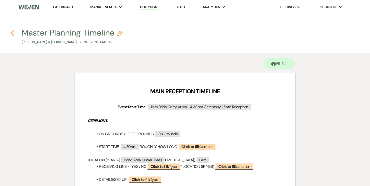
click at [11, 33] on use "button" at bounding box center [13, 33] width 4 height 6
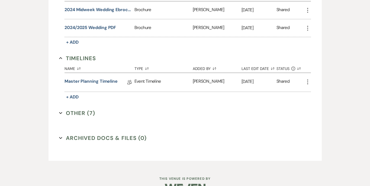
scroll to position [449, 0]
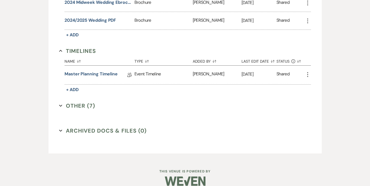
click at [61, 106] on icon "Expand" at bounding box center [60, 105] width 3 height 3
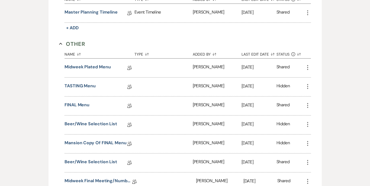
scroll to position [609, 0]
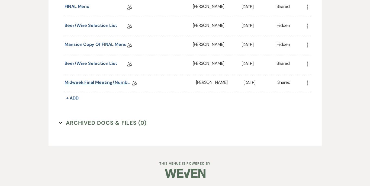
click at [86, 80] on link "Midweek Final Meeting/Numbers Doc" at bounding box center [98, 83] width 68 height 8
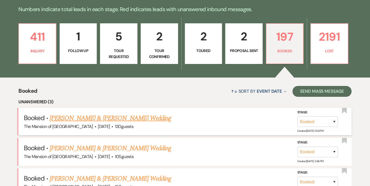
scroll to position [135, 0]
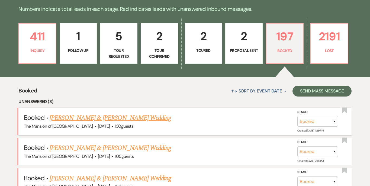
click at [129, 117] on link "[PERSON_NAME] & [PERSON_NAME] Wedding" at bounding box center [110, 118] width 121 height 10
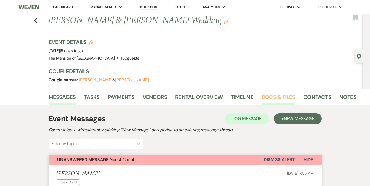
click at [266, 96] on link "Docs & Files" at bounding box center [278, 99] width 34 height 12
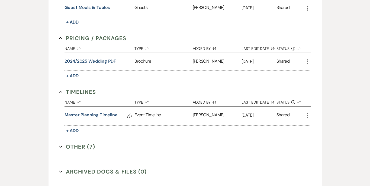
scroll to position [433, 0]
click at [77, 116] on link "Master Planning Timeline" at bounding box center [90, 115] width 53 height 8
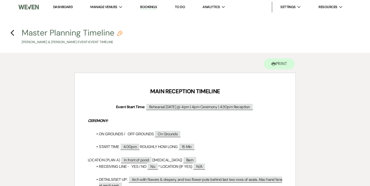
scroll to position [12, 0]
